Goal: Communication & Community: Answer question/provide support

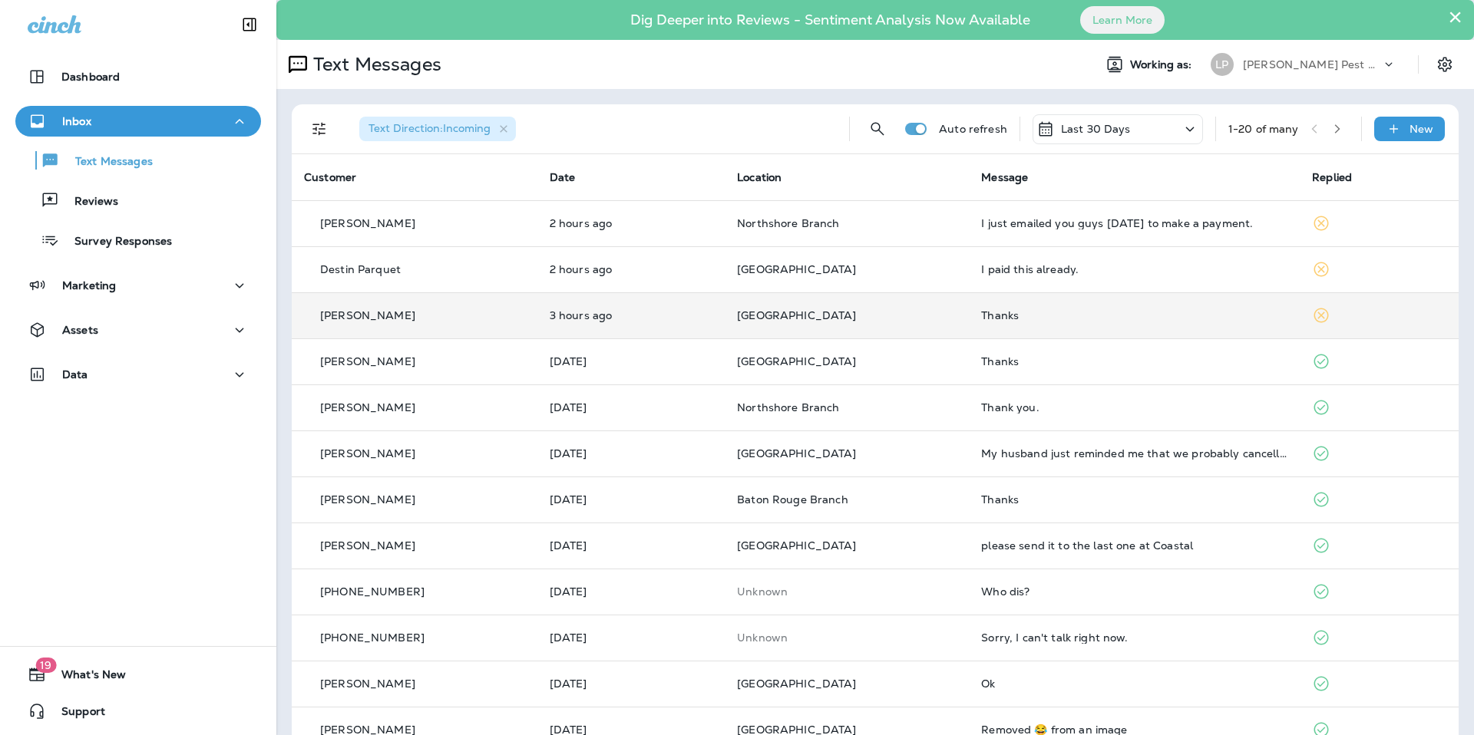
click at [924, 317] on p "[GEOGRAPHIC_DATA]" at bounding box center [847, 315] width 220 height 12
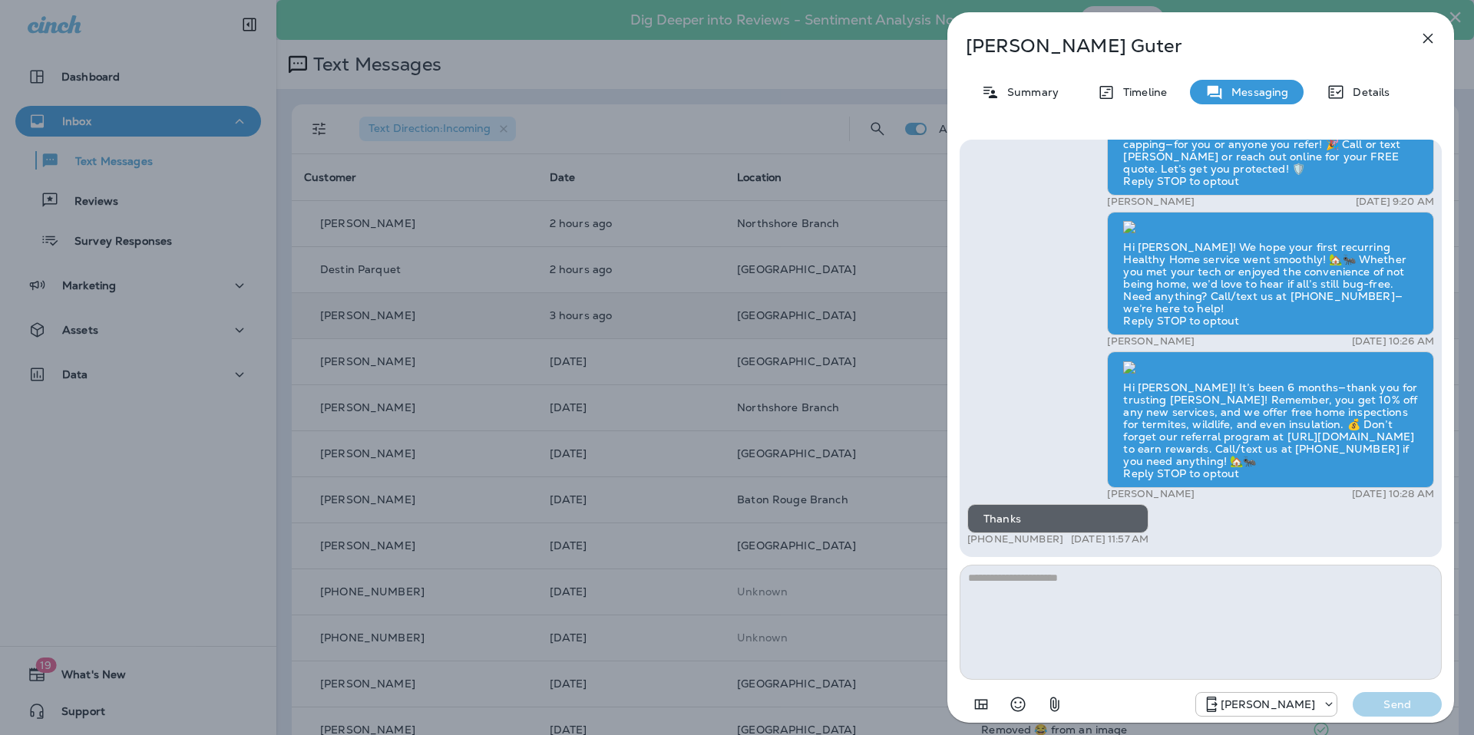
click at [1417, 35] on button "button" at bounding box center [1427, 38] width 31 height 31
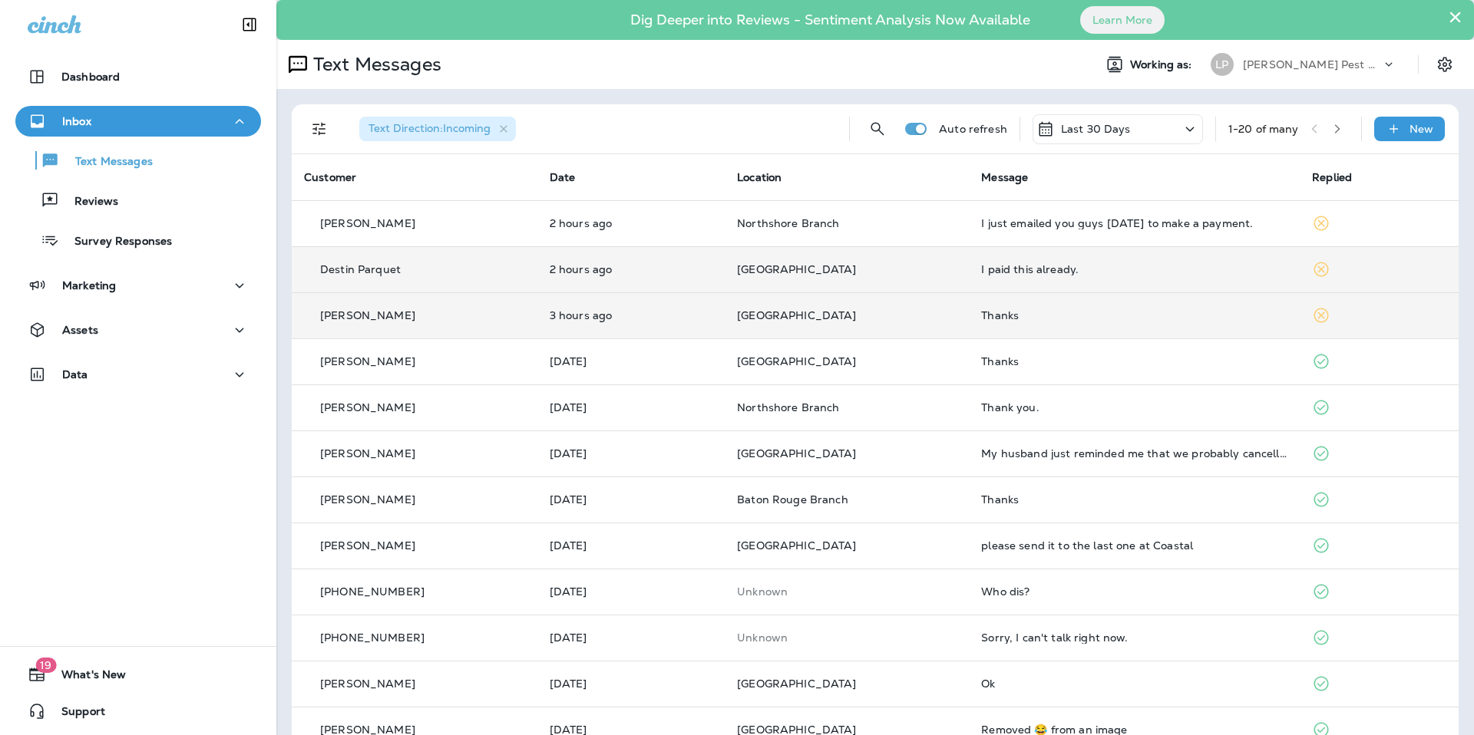
click at [942, 269] on p "[GEOGRAPHIC_DATA]" at bounding box center [847, 269] width 220 height 12
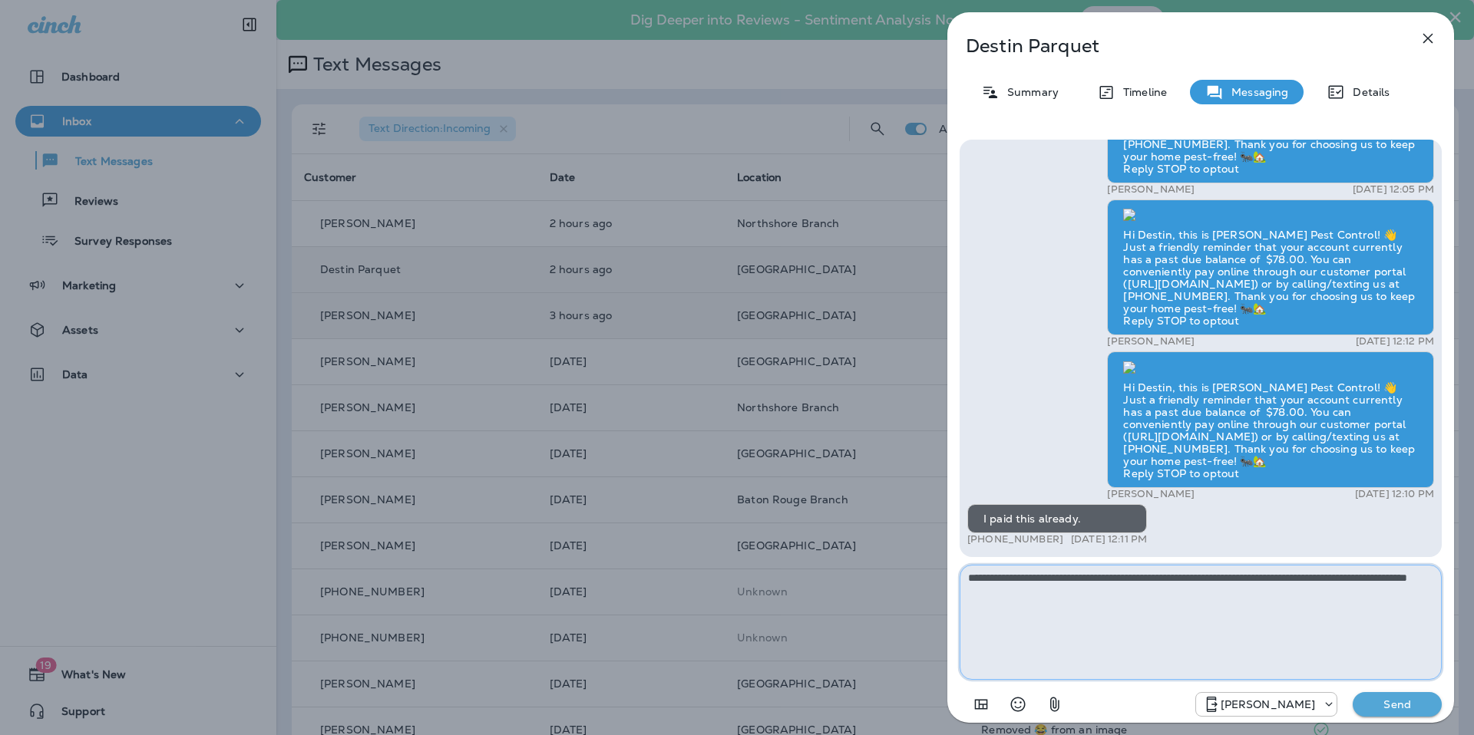
type textarea "**********"
click at [1415, 698] on p "Send" at bounding box center [1397, 705] width 64 height 14
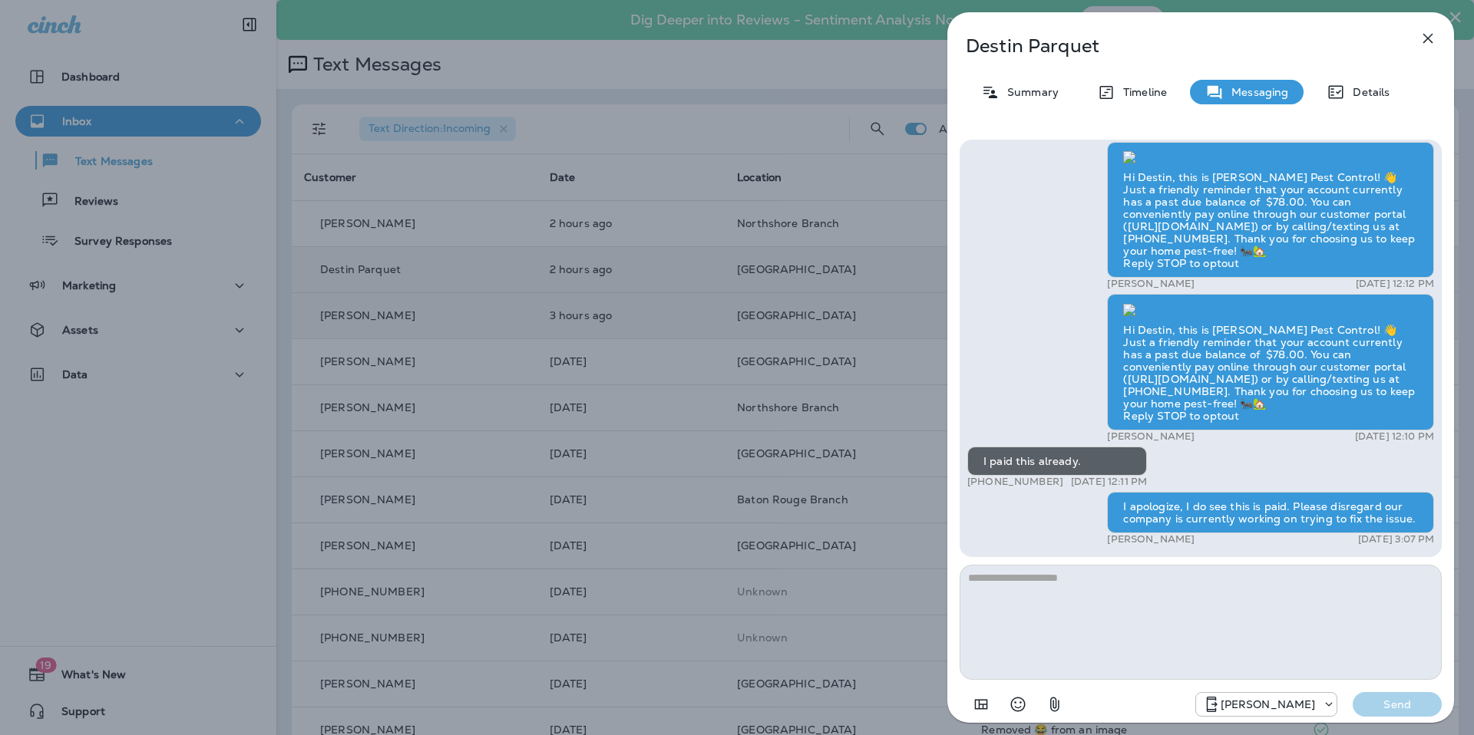
click at [1431, 35] on icon "button" at bounding box center [1428, 39] width 10 height 10
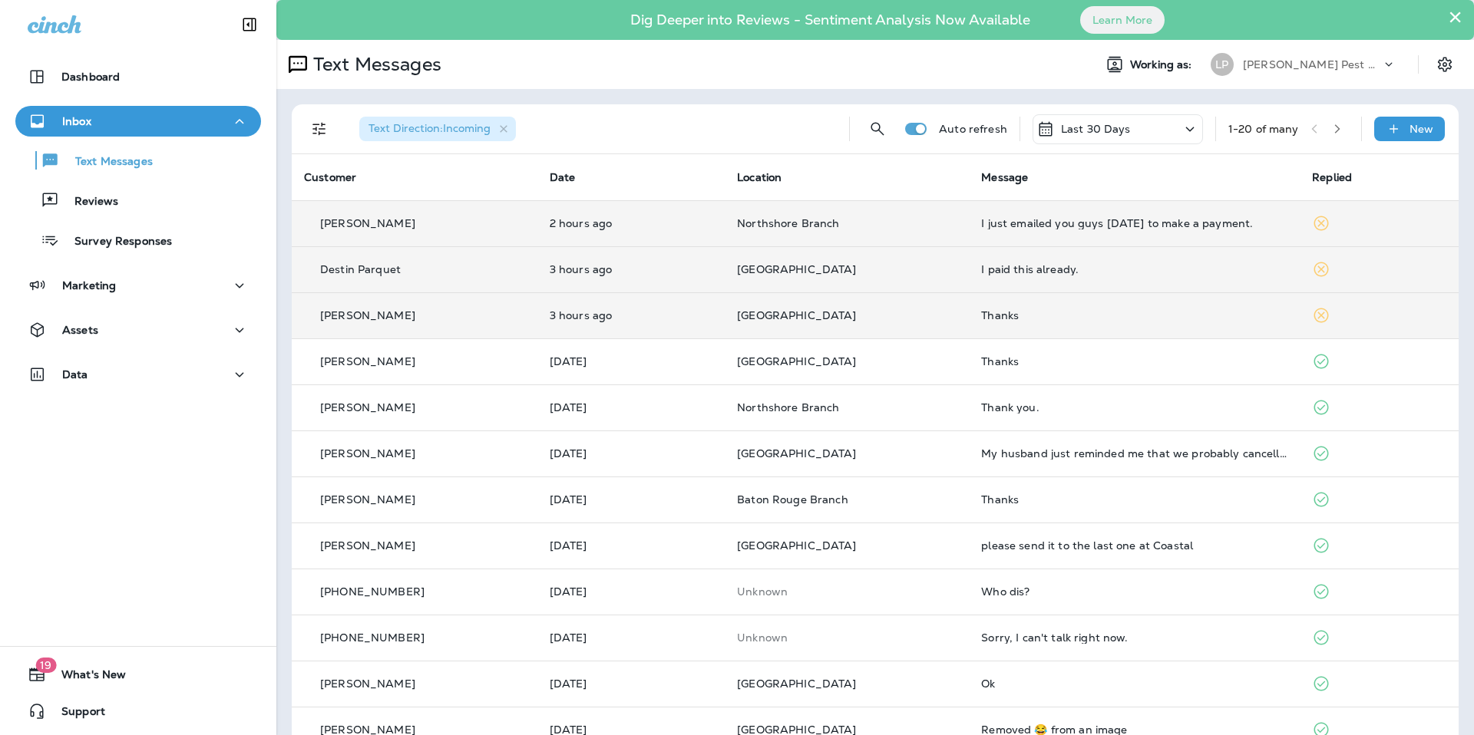
click at [809, 236] on td "Northshore Branch" at bounding box center [847, 223] width 244 height 46
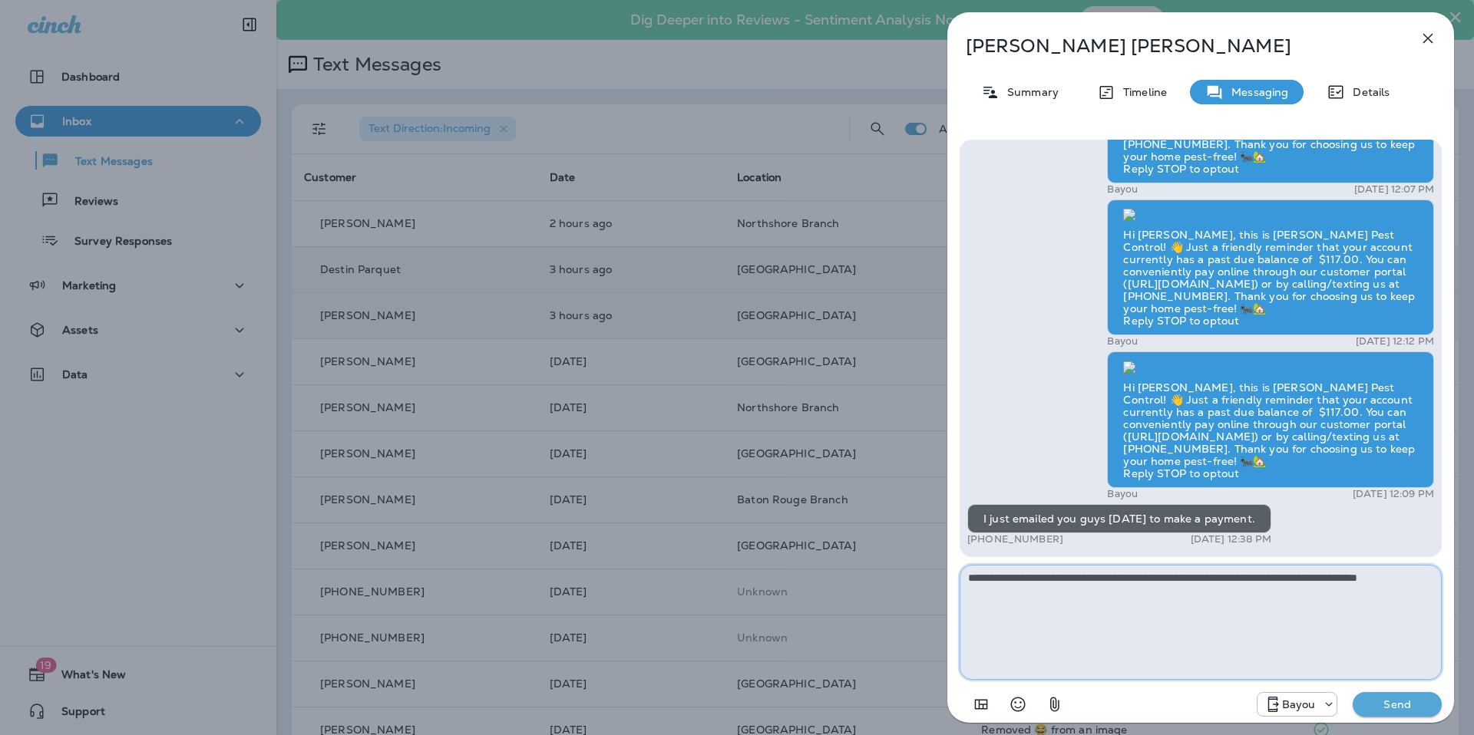
type textarea "**********"
click at [1396, 718] on div "Bayou Send" at bounding box center [1201, 700] width 482 height 40
drag, startPoint x: 1399, startPoint y: 709, endPoint x: 1439, endPoint y: 733, distance: 46.5
click at [1419, 728] on div "Welcome to LaJaunie's, We appreciate your support Johnita. By the way, you're l…" at bounding box center [1200, 429] width 507 height 605
click at [1412, 694] on button "Send" at bounding box center [1397, 704] width 89 height 25
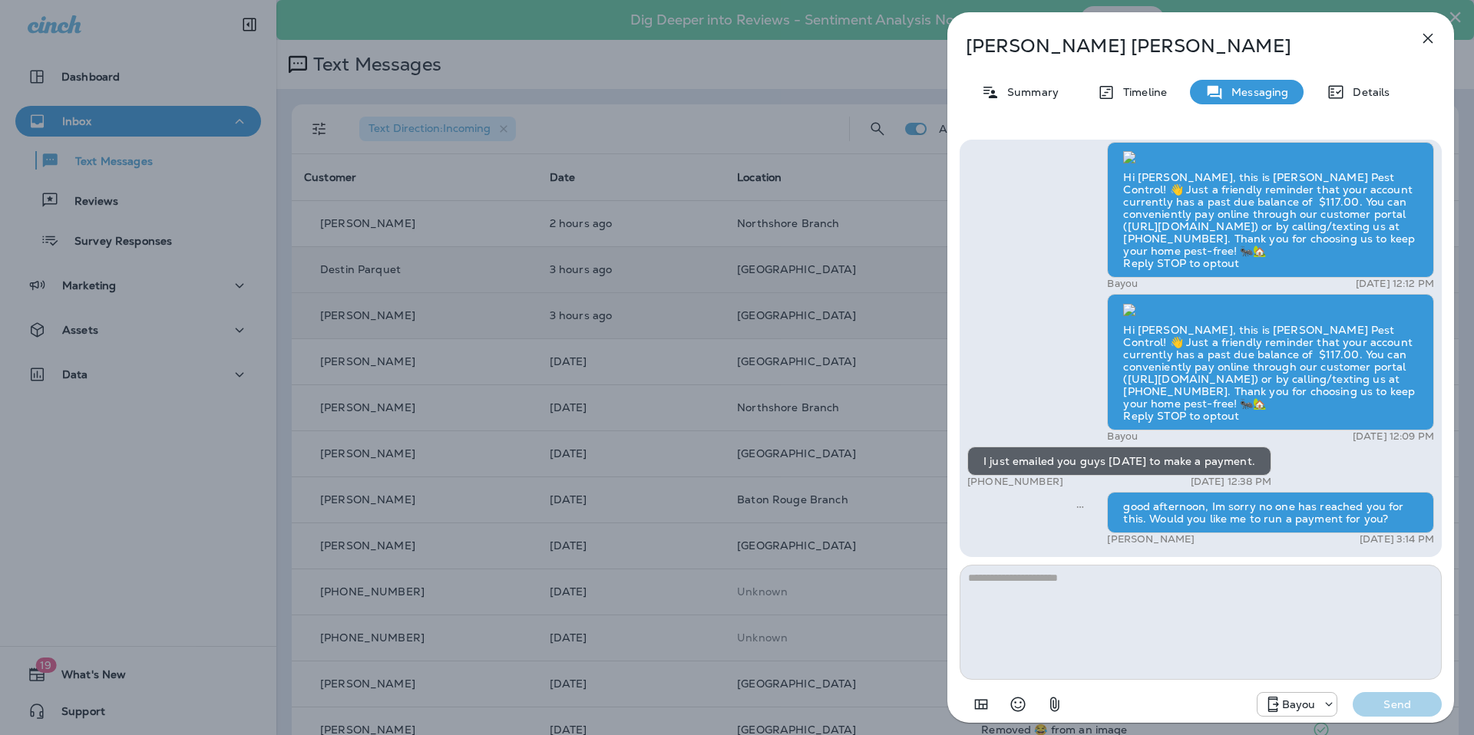
click at [1426, 41] on icon "button" at bounding box center [1428, 38] width 18 height 18
